Goal: Information Seeking & Learning: Learn about a topic

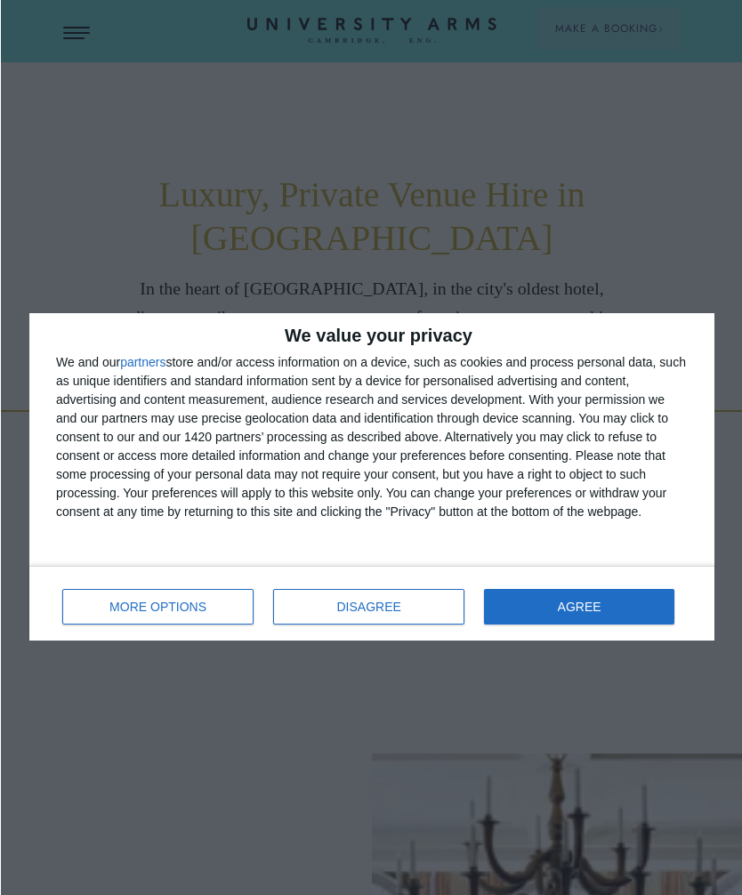
scroll to position [847, 0]
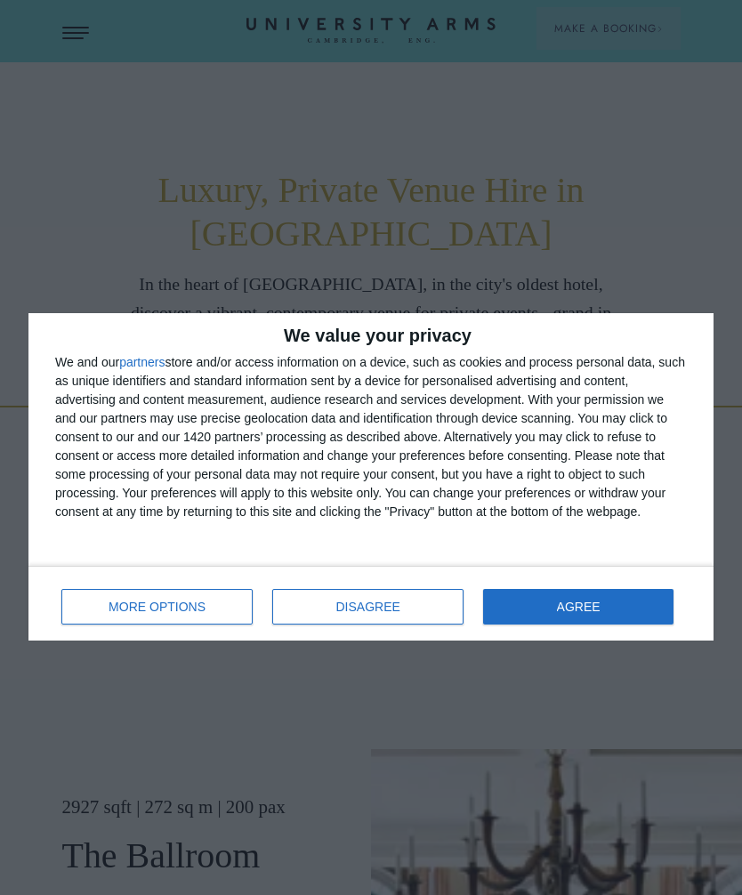
click at [586, 612] on span "AGREE" at bounding box center [579, 606] width 44 height 12
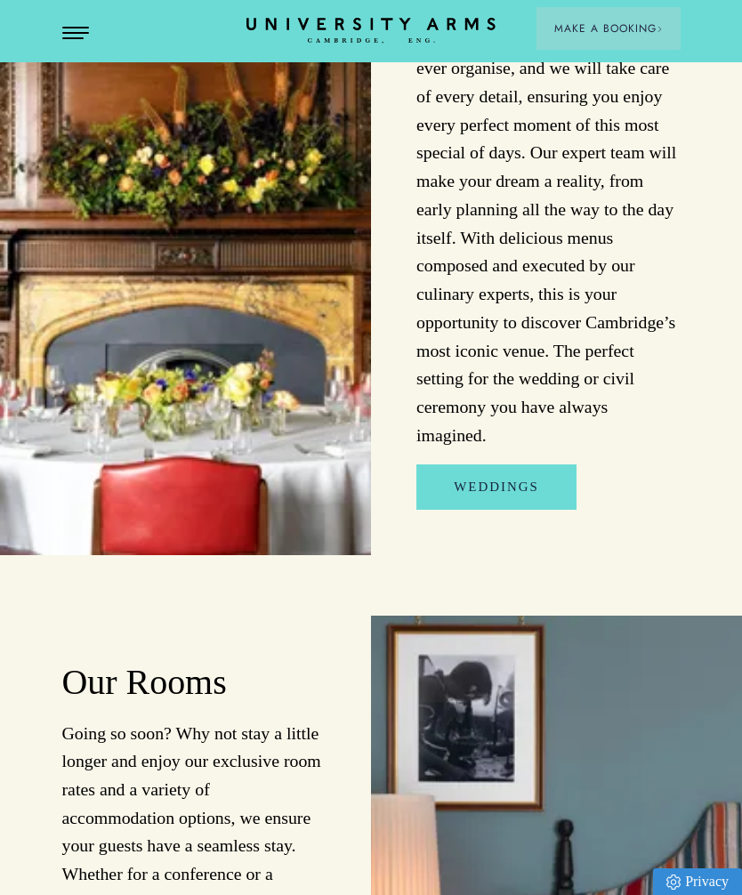
scroll to position [8204, 0]
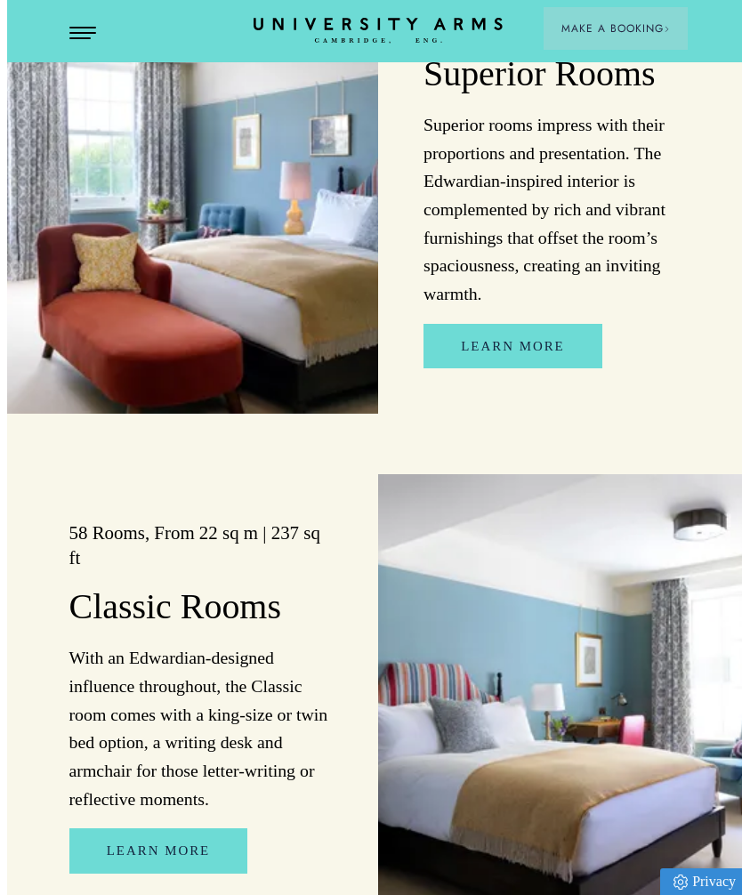
scroll to position [2260, 1]
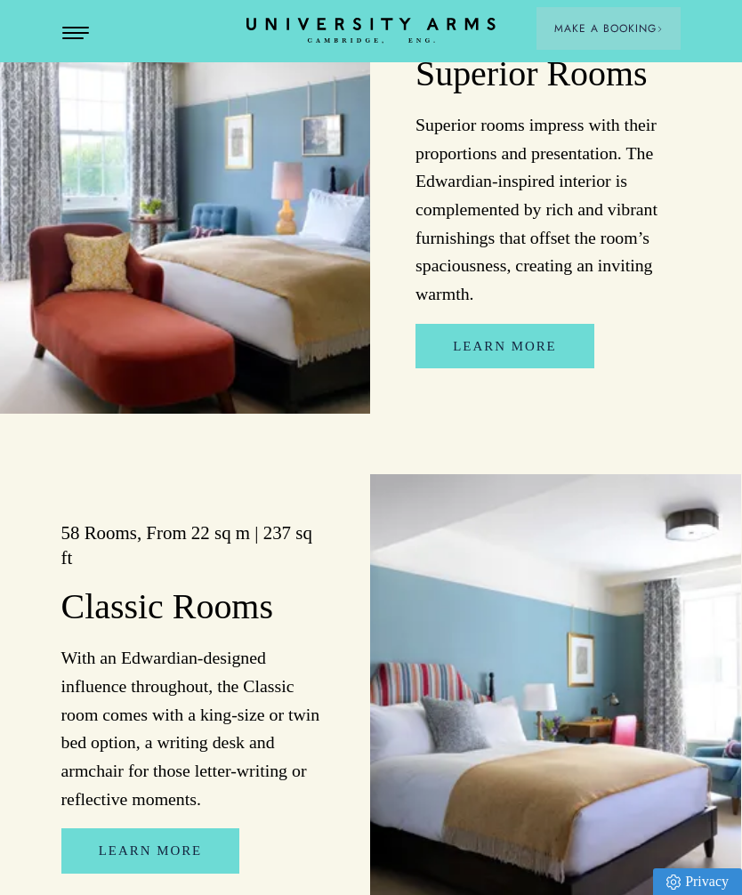
click at [208, 828] on link "Learn More" at bounding box center [150, 850] width 178 height 44
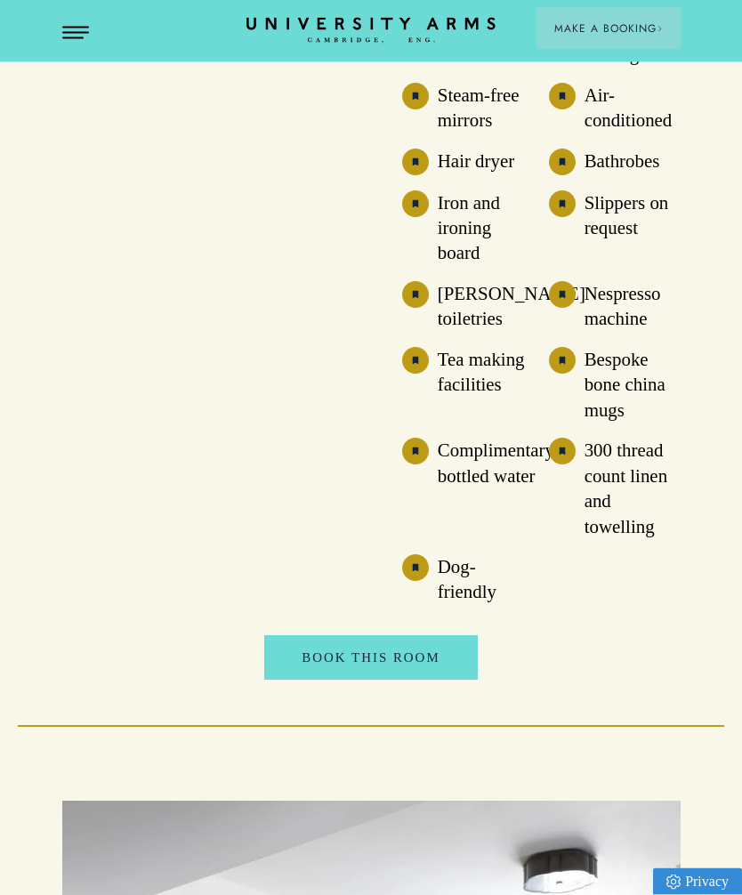
scroll to position [1979, 0]
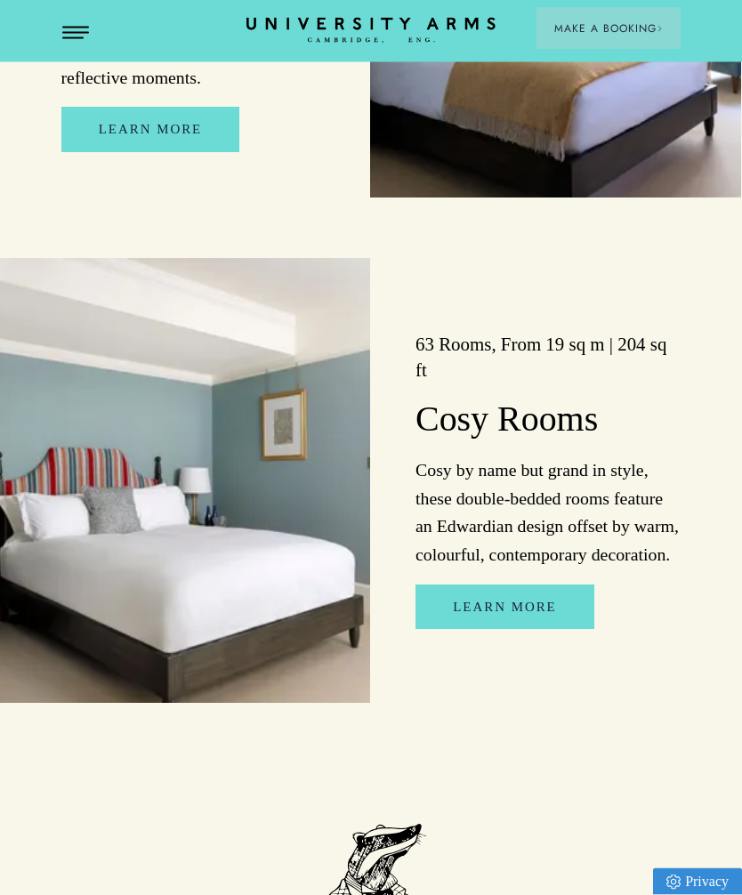
scroll to position [2981, 1]
click at [545, 584] on link "Learn More" at bounding box center [504, 606] width 178 height 44
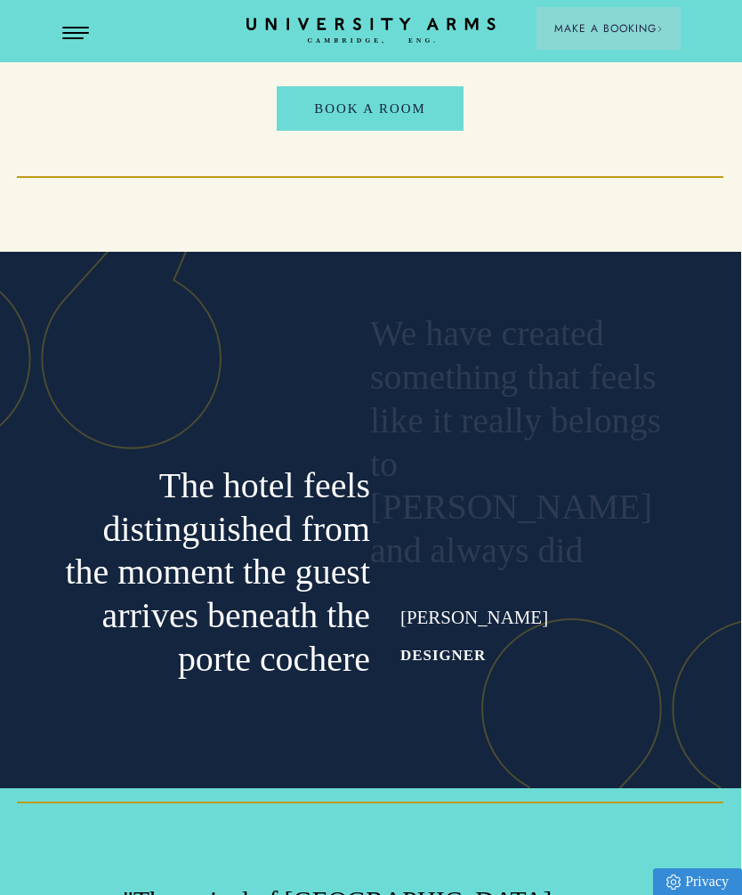
scroll to position [5028, 1]
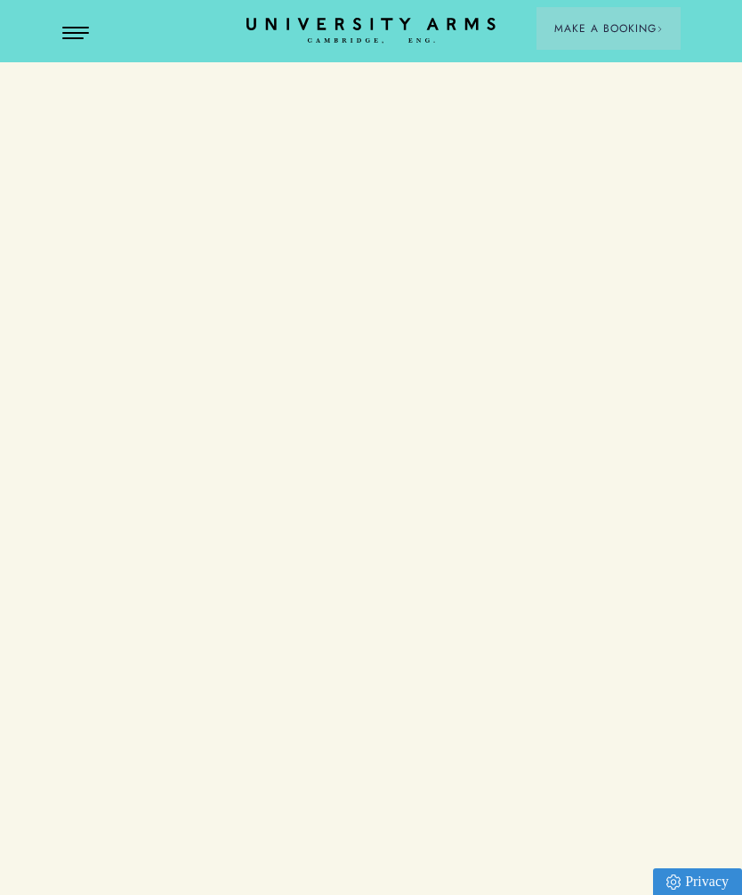
scroll to position [8204, 0]
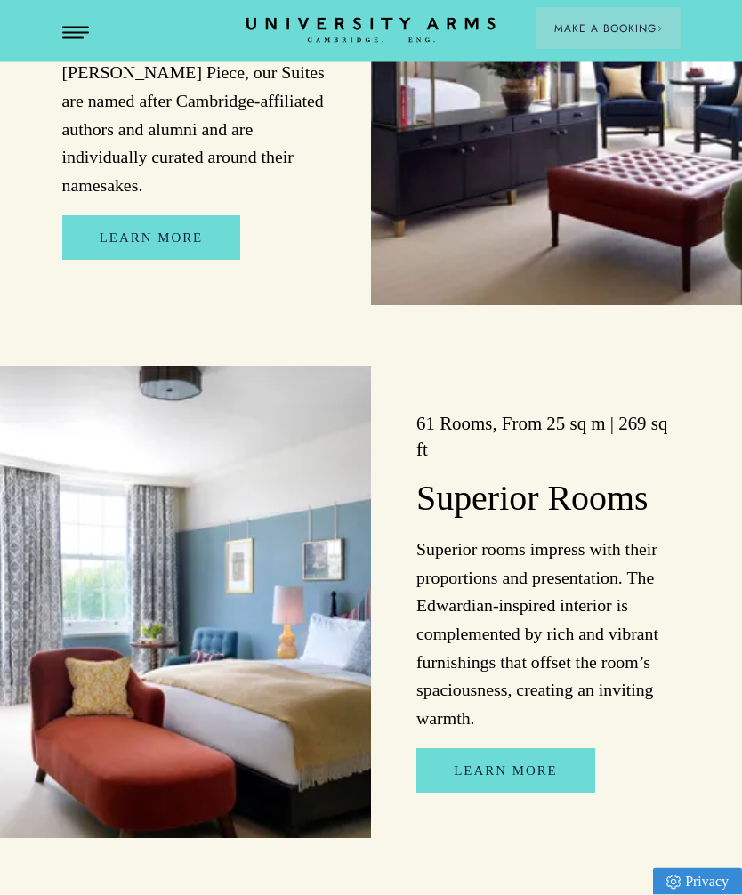
scroll to position [1835, 0]
click at [525, 748] on link "Learn more" at bounding box center [505, 770] width 178 height 44
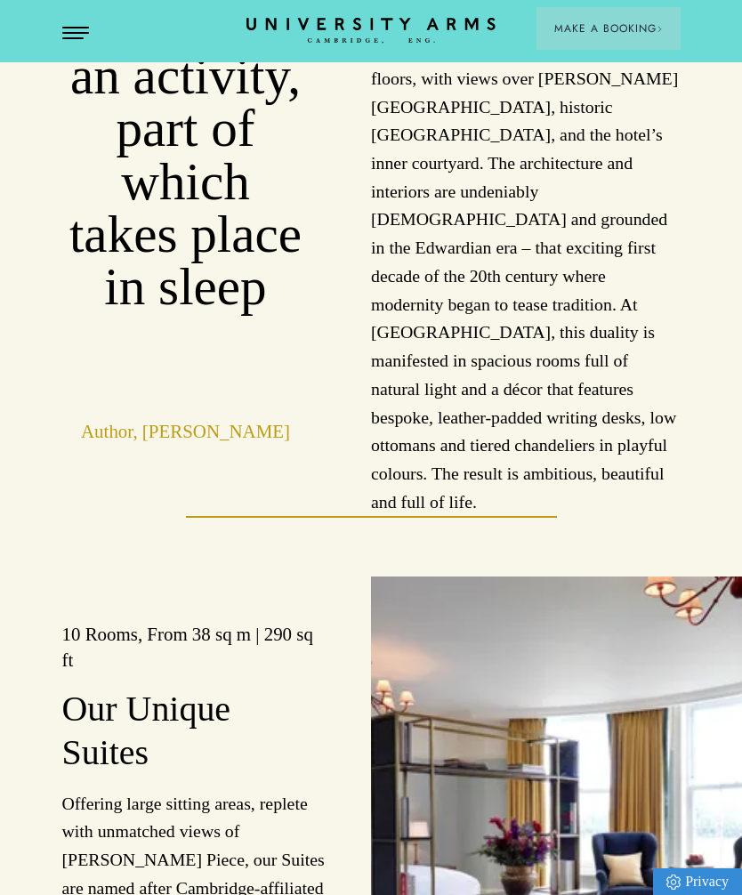
scroll to position [1835, 0]
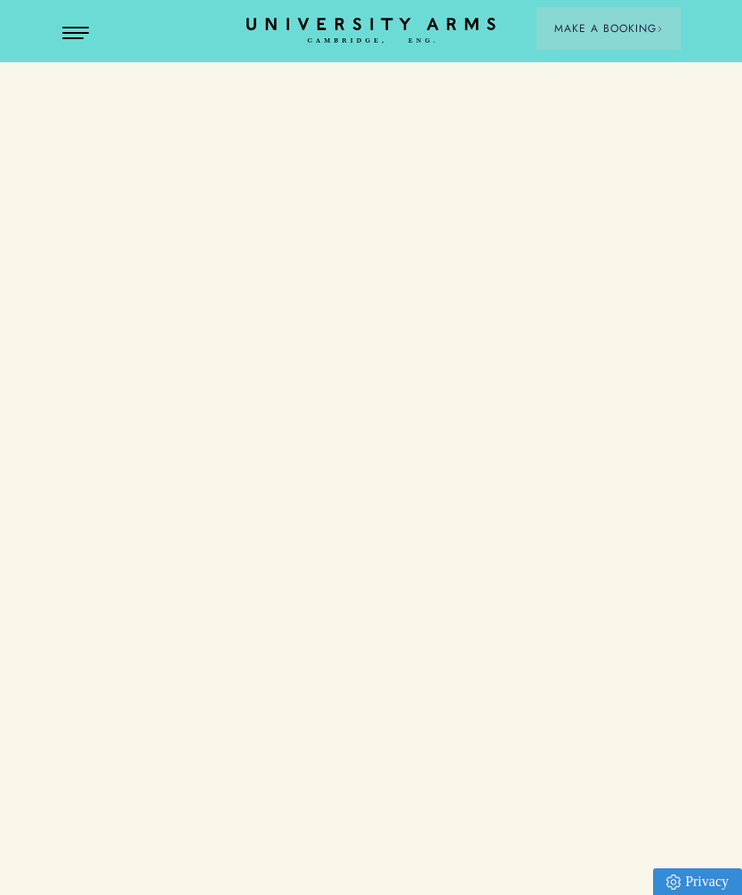
scroll to position [8204, 0]
